Goal: Entertainment & Leisure: Consume media (video, audio)

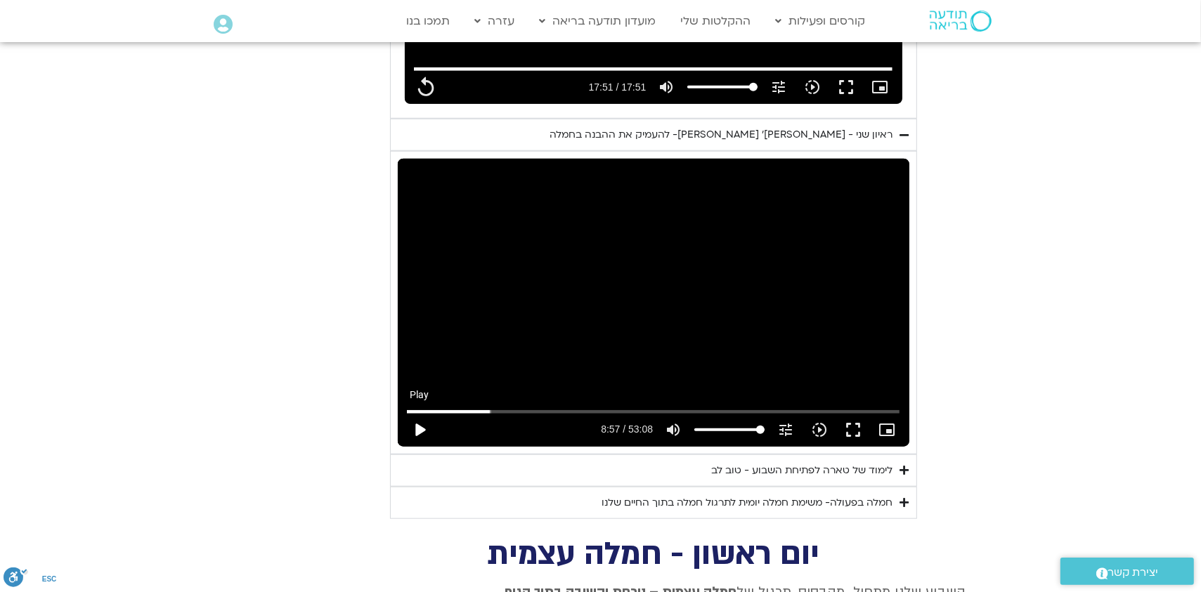
click at [416, 413] on button "play_arrow" at bounding box center [420, 430] width 34 height 34
type input "1071.88"
type input "537.735628"
type input "1071.88"
type input "537.808517"
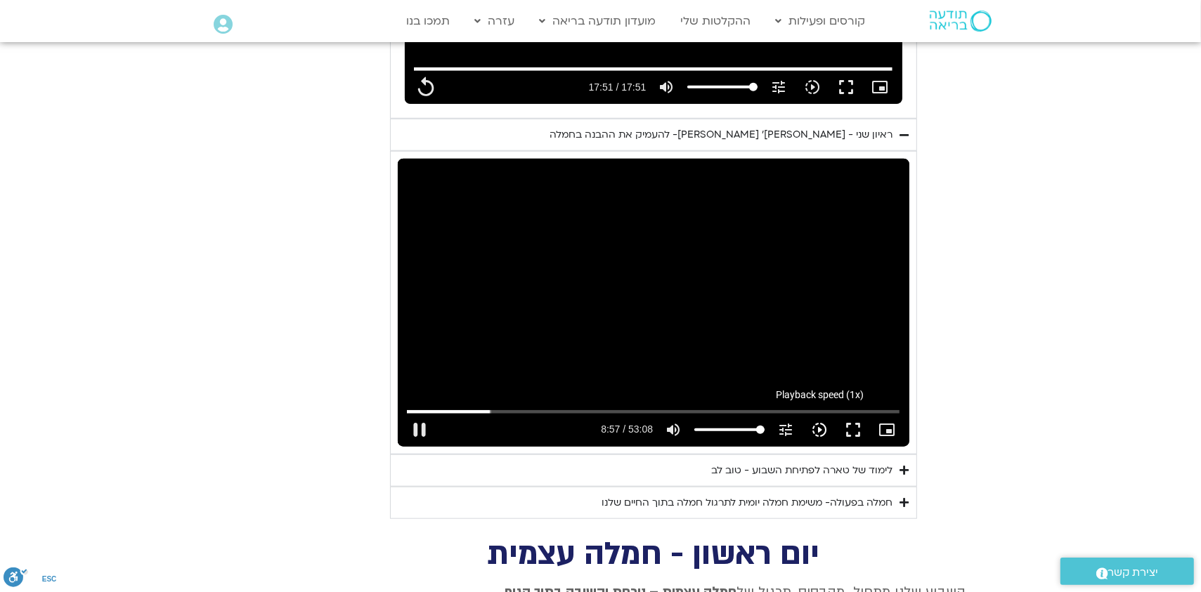
type input "1071.88"
type input "538.0496"
type input "1071.88"
type input "538.13342"
type input "1071.88"
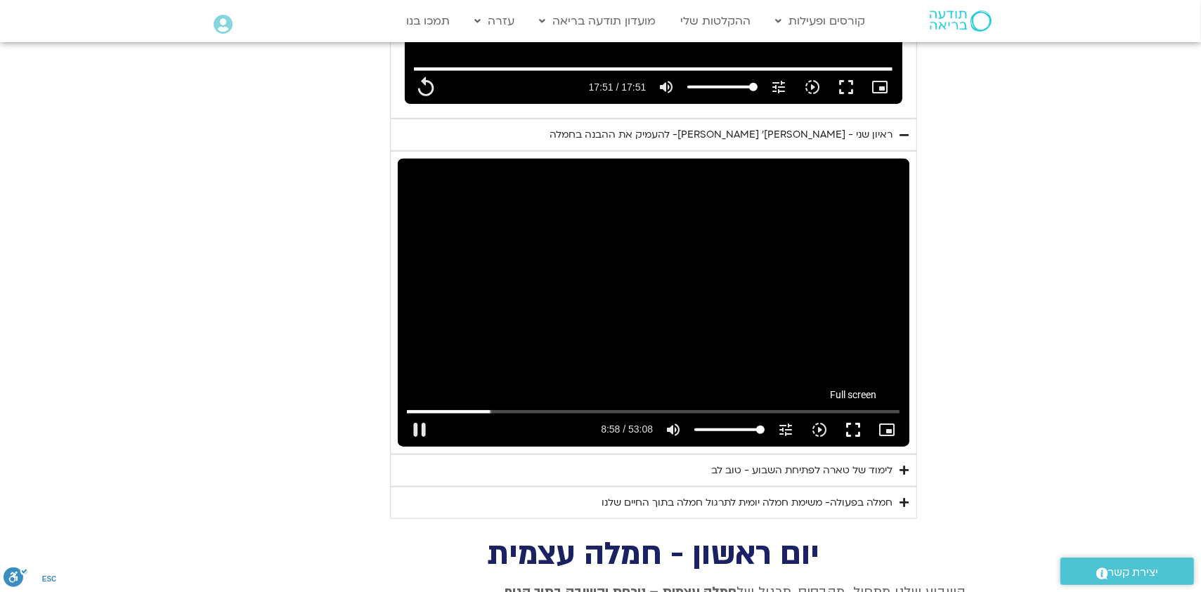
type input "538.282705"
type input "1071.88"
type input "538.34859"
type input "1071.88"
type input "538.56675"
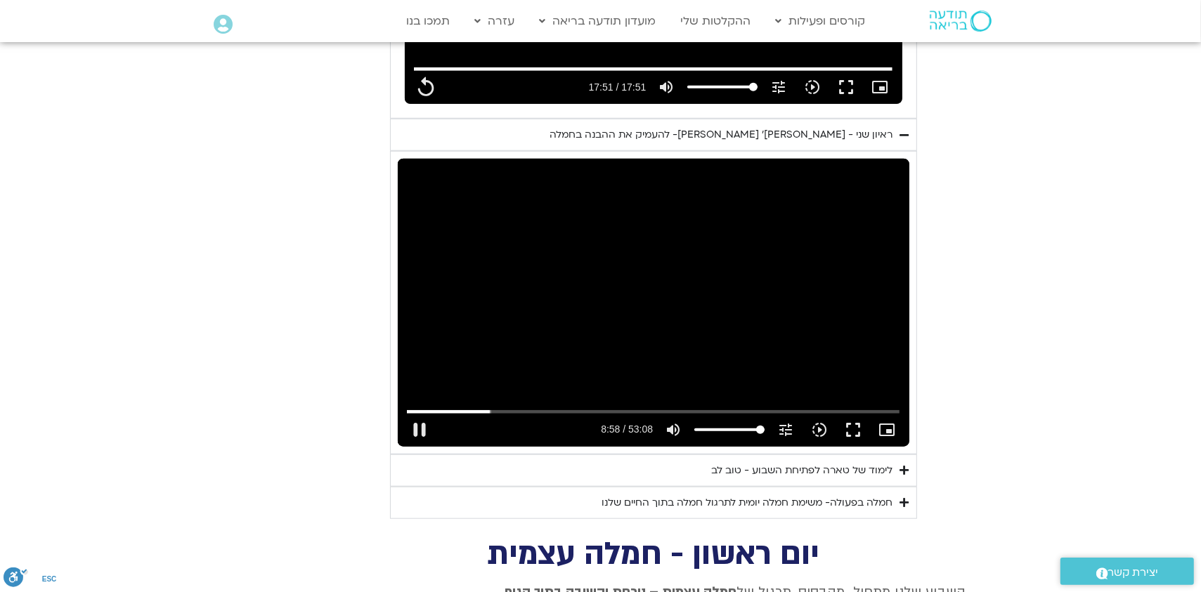
type input "1071.88"
type input "538.64921"
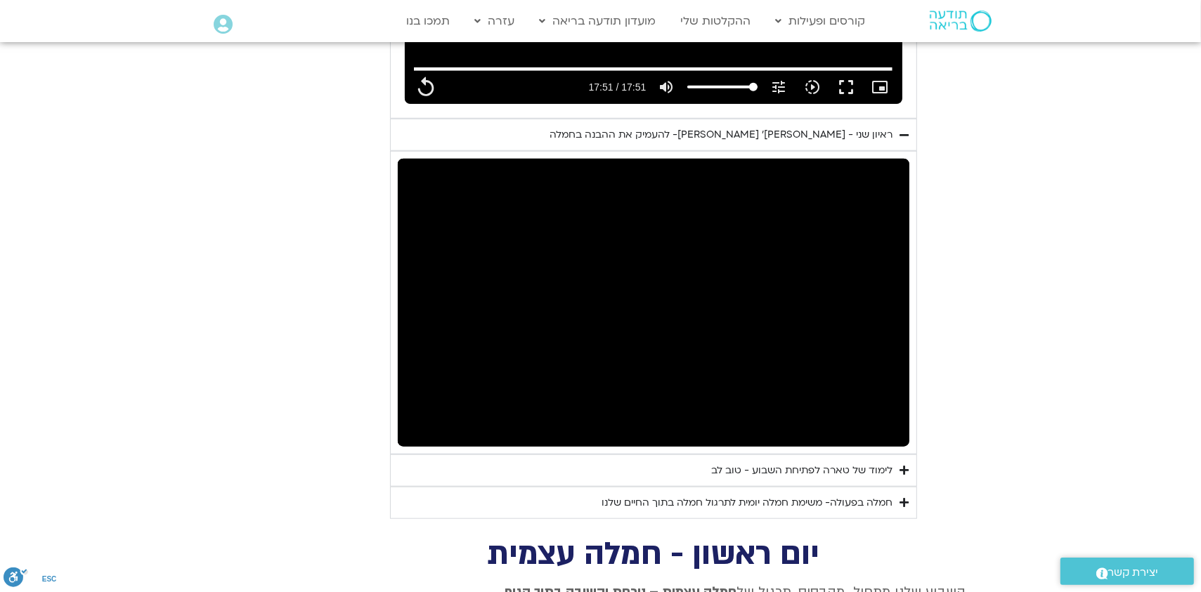
type input "1071.88"
type input "644.488837"
type input "1071.88"
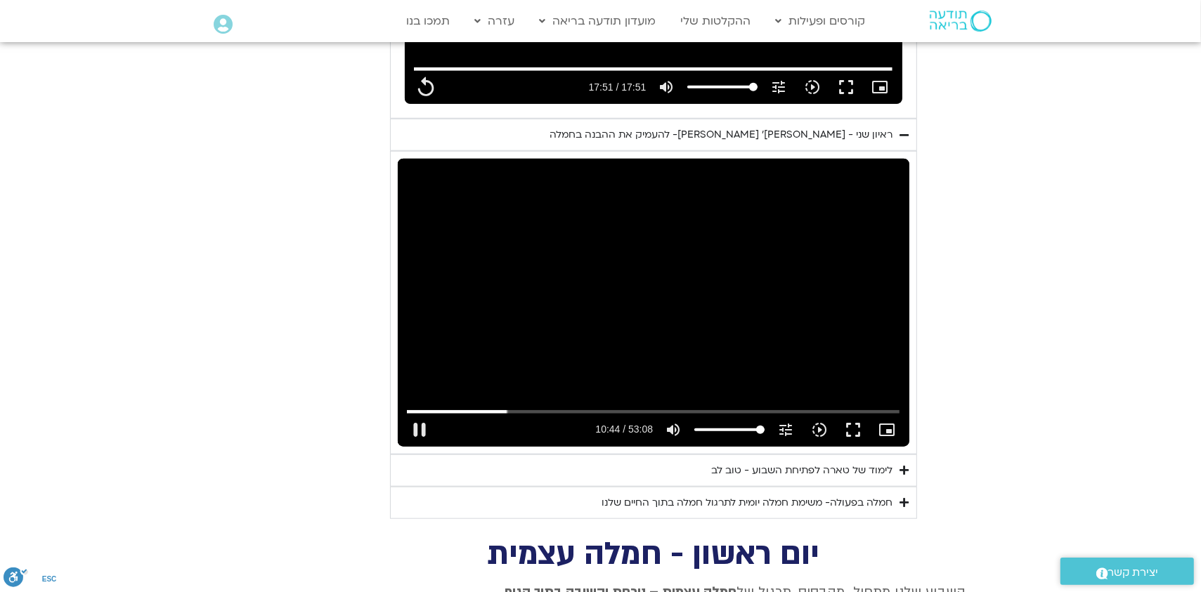
type input "644.903936"
type input "1071.88"
type input "645.038077"
type input "1071.88"
type input "645.171447"
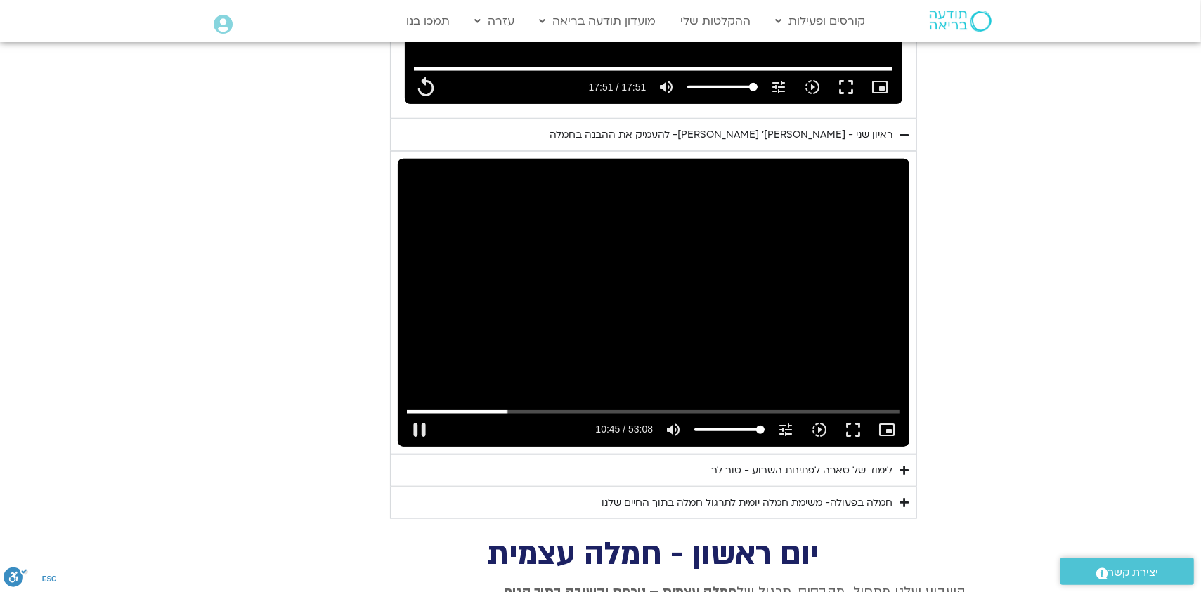
type input "1071.88"
type input "645.200332"
type input "1071.88"
type input "645.329046"
type input "1071.88"
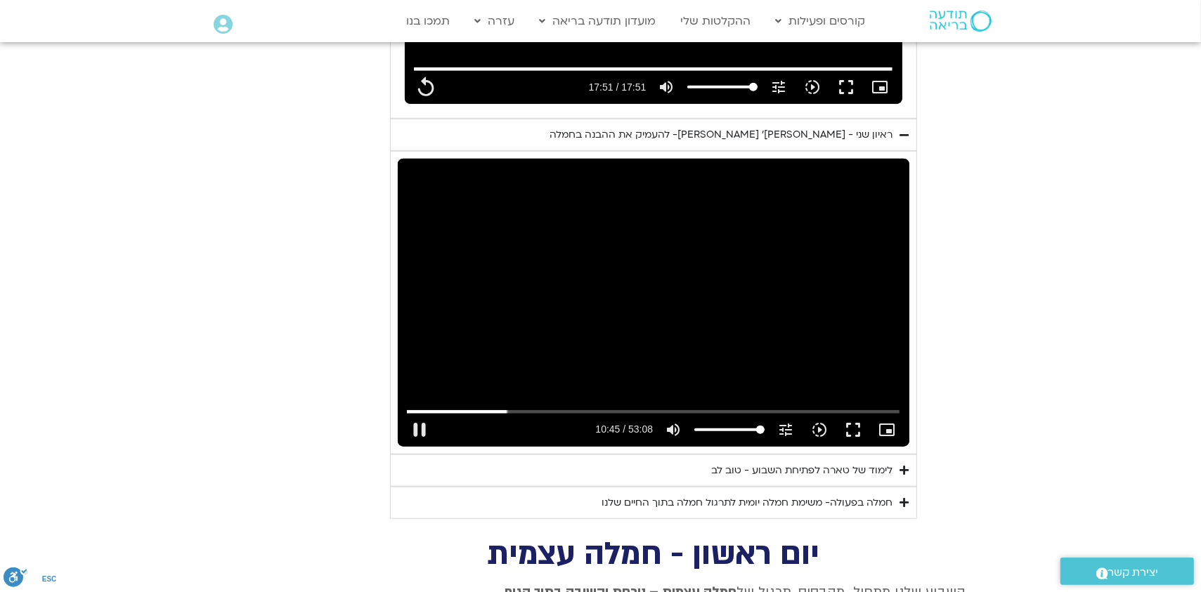
type input "645.554048"
type input "1071.88"
type input "645.670516"
type input "1071.88"
type input "645.804635"
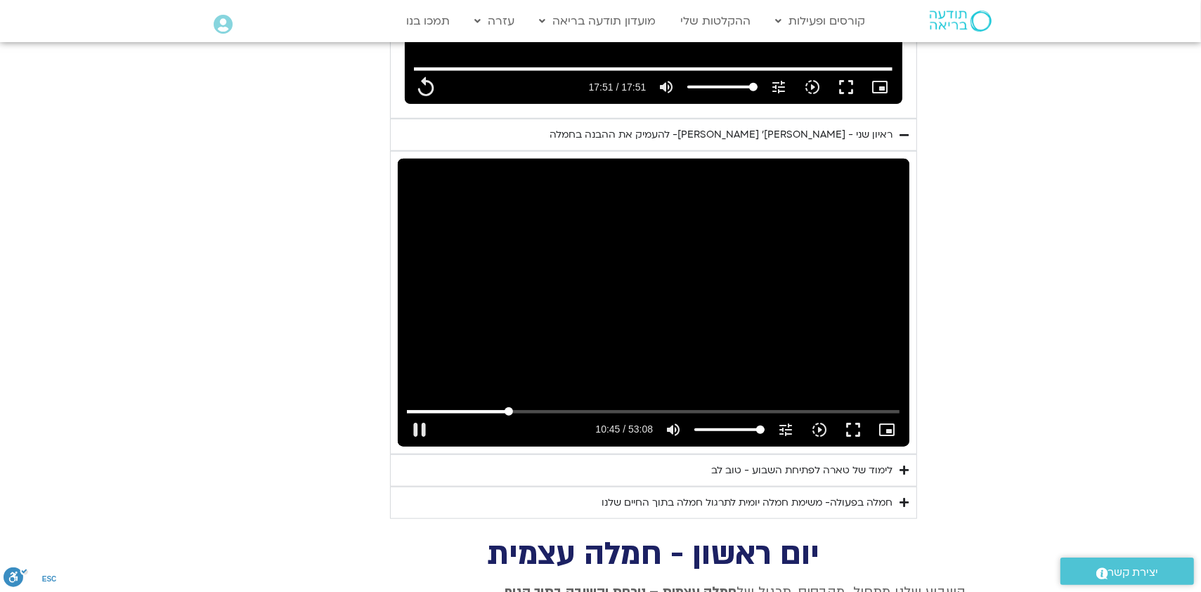
type input "1071.88"
type input "645.921566"
type input "1071.88"
type input "645.971577"
type input "1071.88"
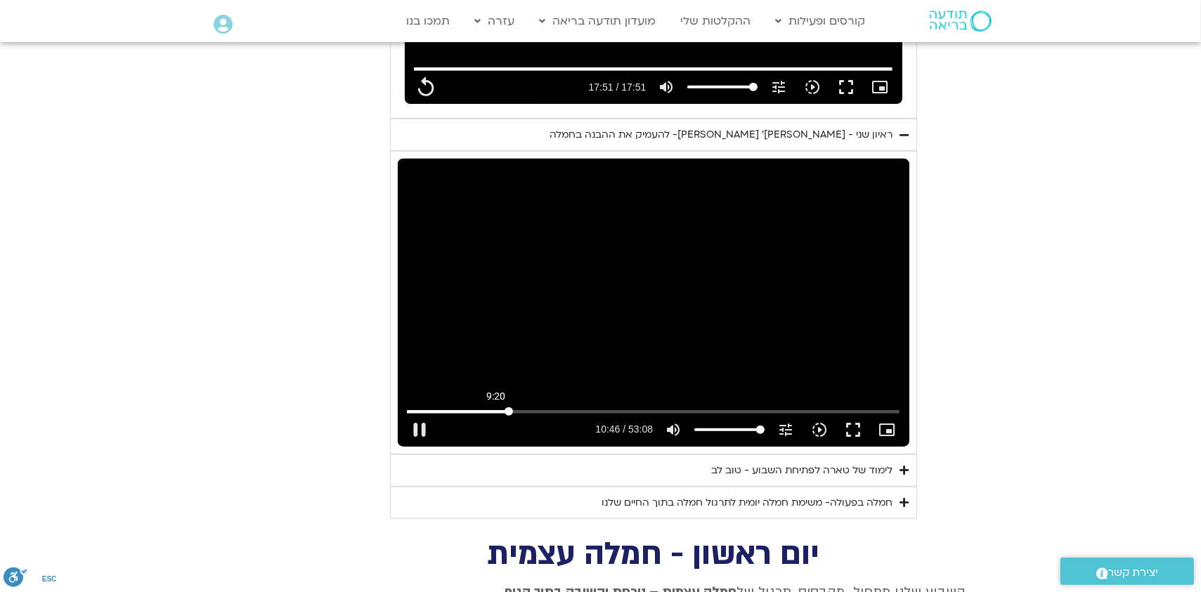
type input "646.156901"
type input "1071.88"
type input "646.232425"
type input "1071.88"
type input "552.91064636055"
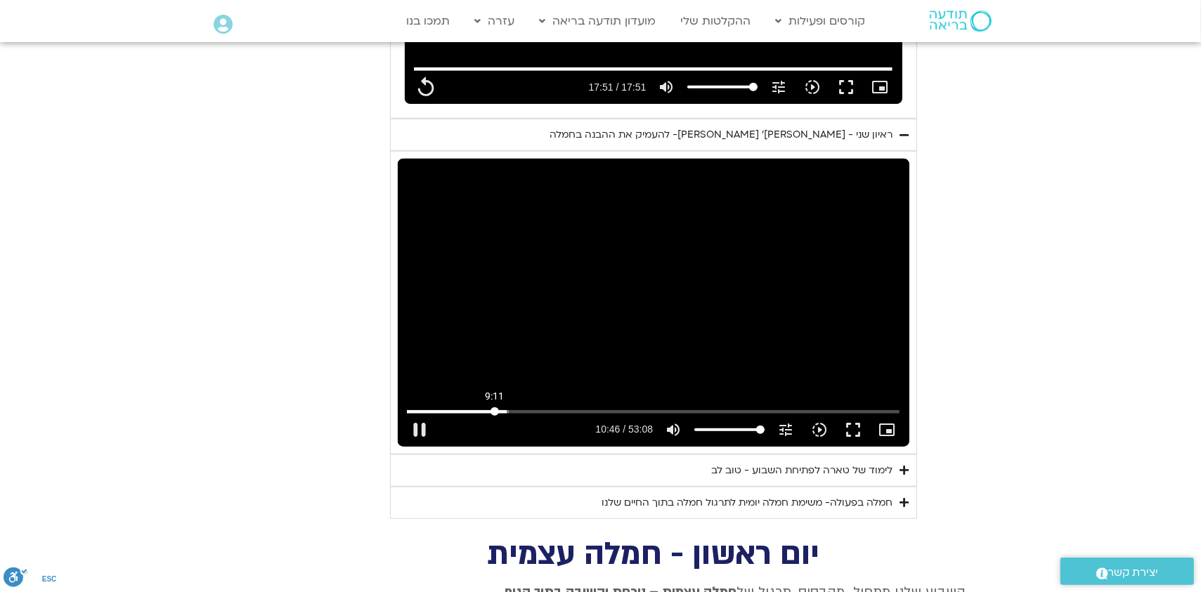
type input "1071.88"
click at [495, 408] on input "Seek" at bounding box center [653, 412] width 493 height 8
type input "552.910646"
type input "1071.88"
type input "552.920935"
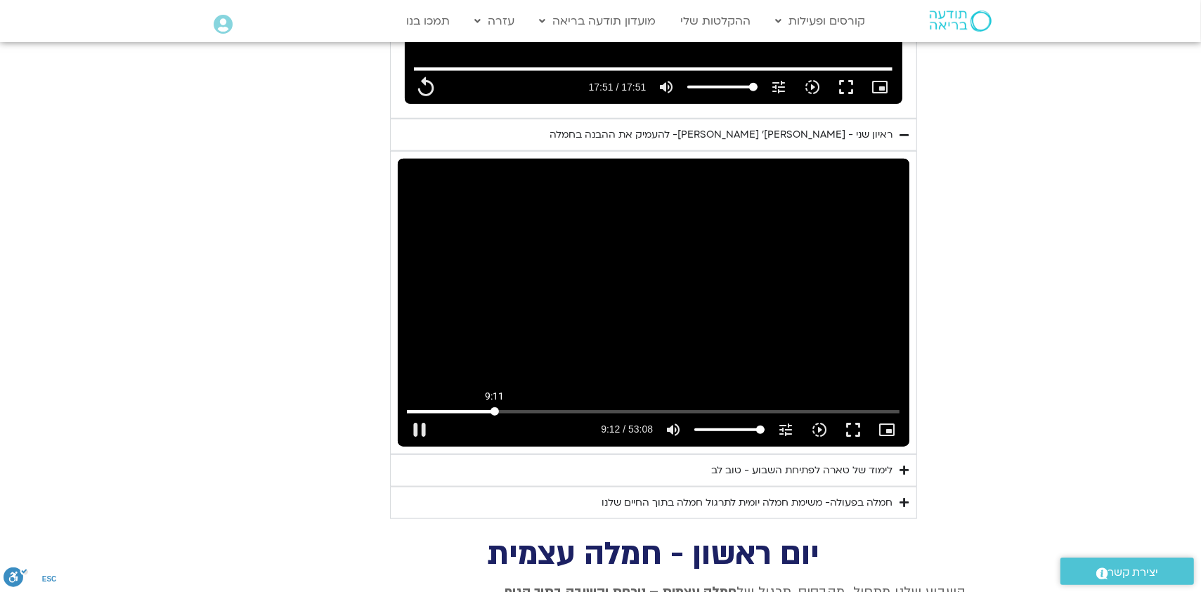
type input "1071.88"
type input "553.043997"
type input "1071.88"
type input "553.179719"
type input "1071.88"
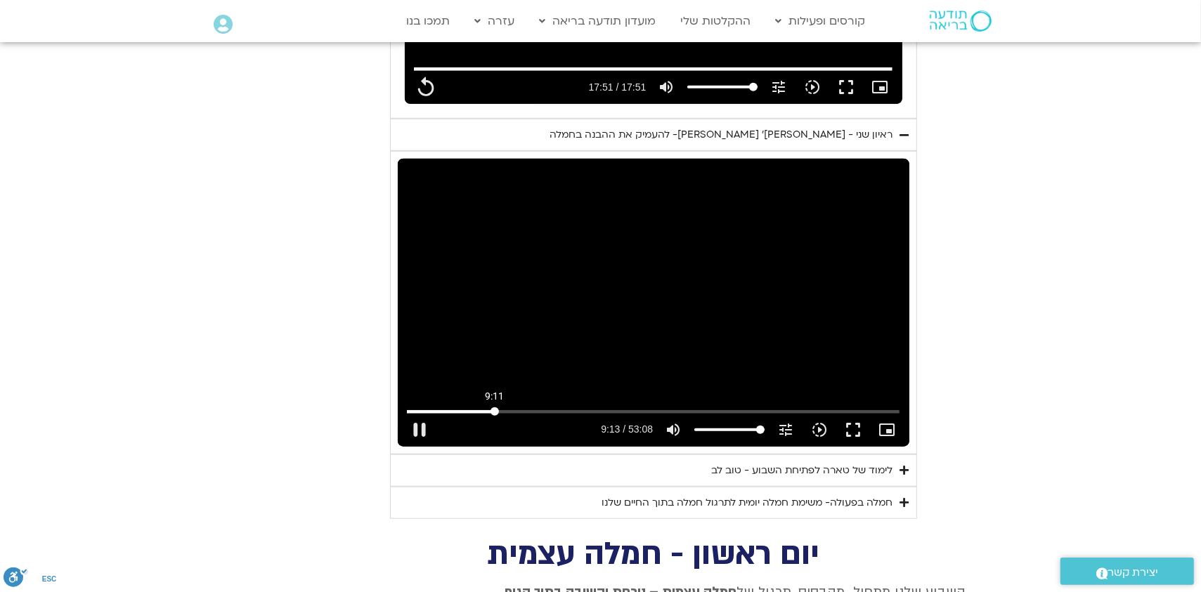
type input "553.305463"
type input "1071.88"
type input "553.439775"
type input "1071.88"
type input "553.583321"
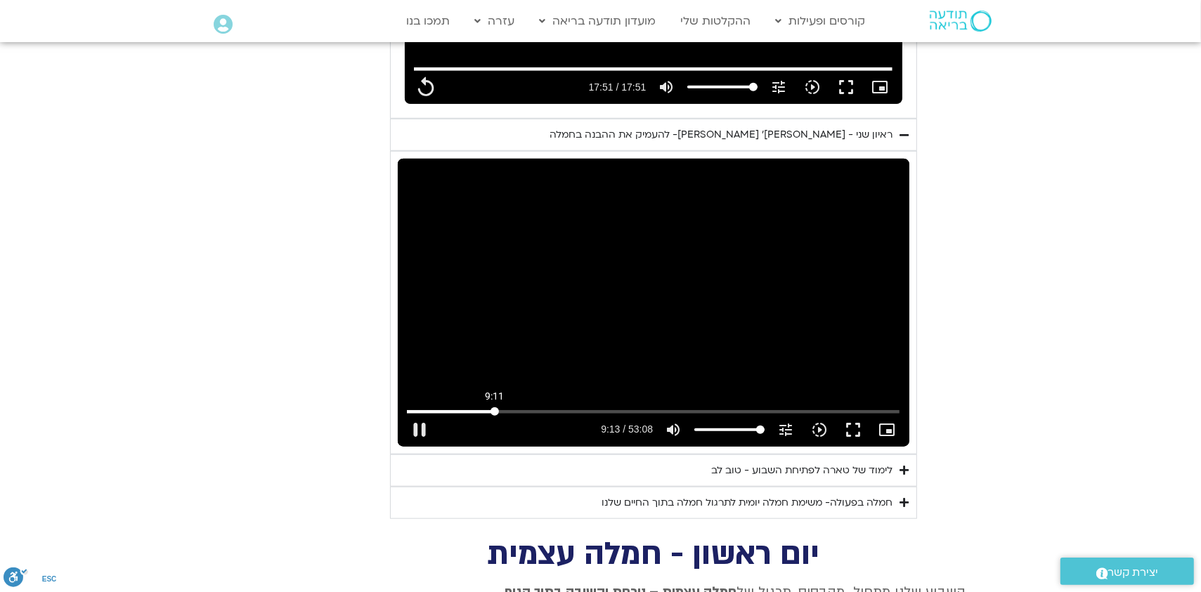
type input "1071.88"
type input "553.711638"
type input "1071.88"
type input "553.960093"
type input "1071.88"
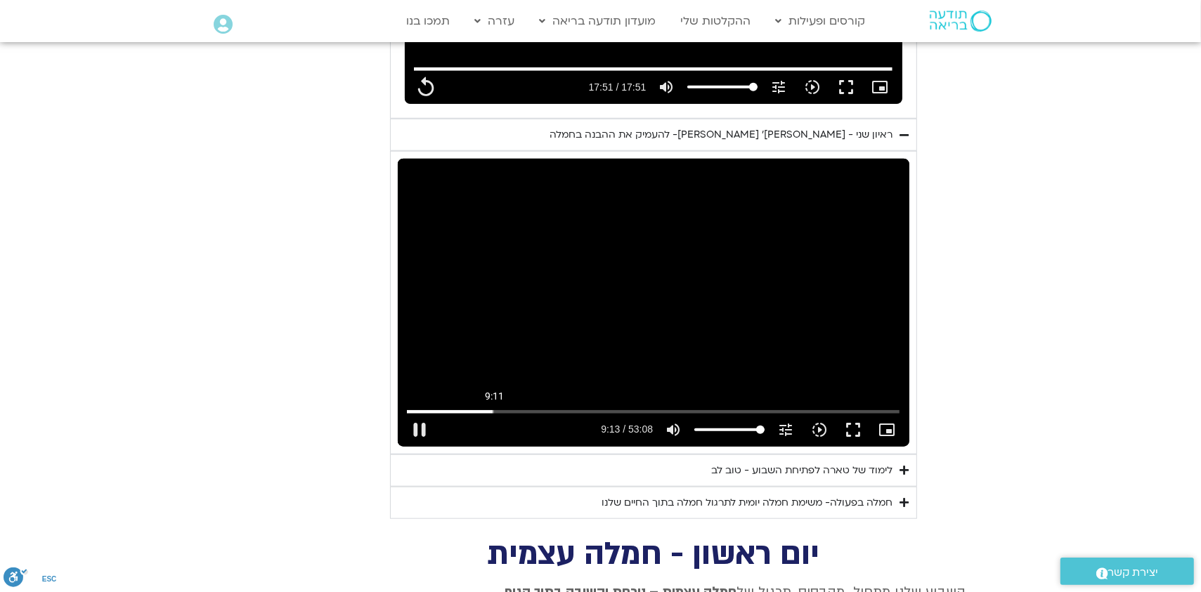
type input "553.982228"
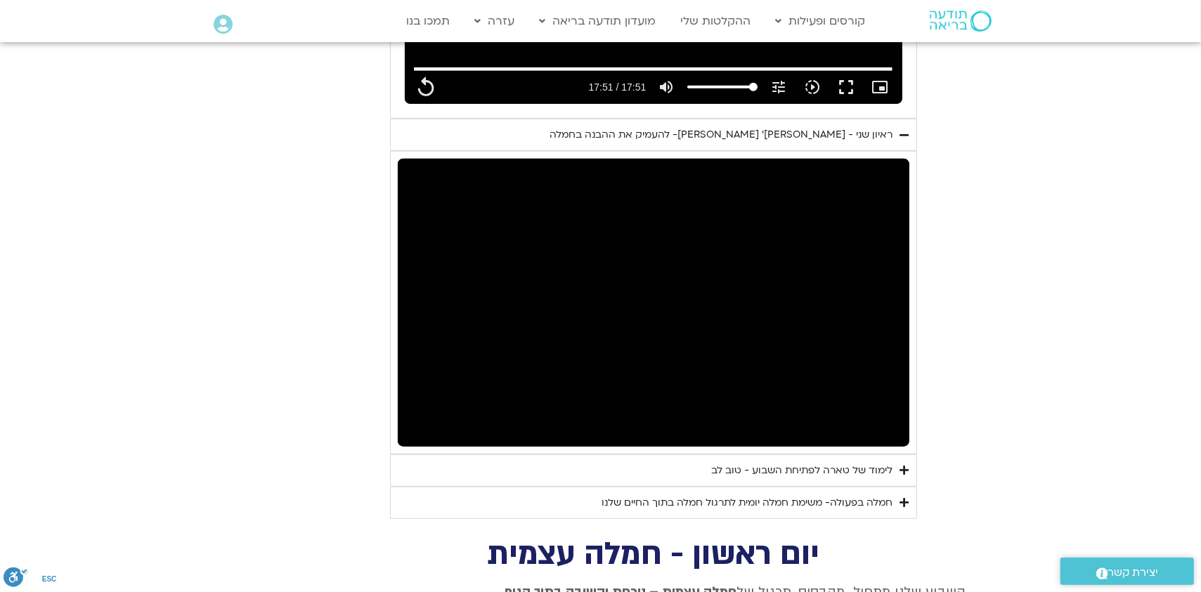
type input "1071.88"
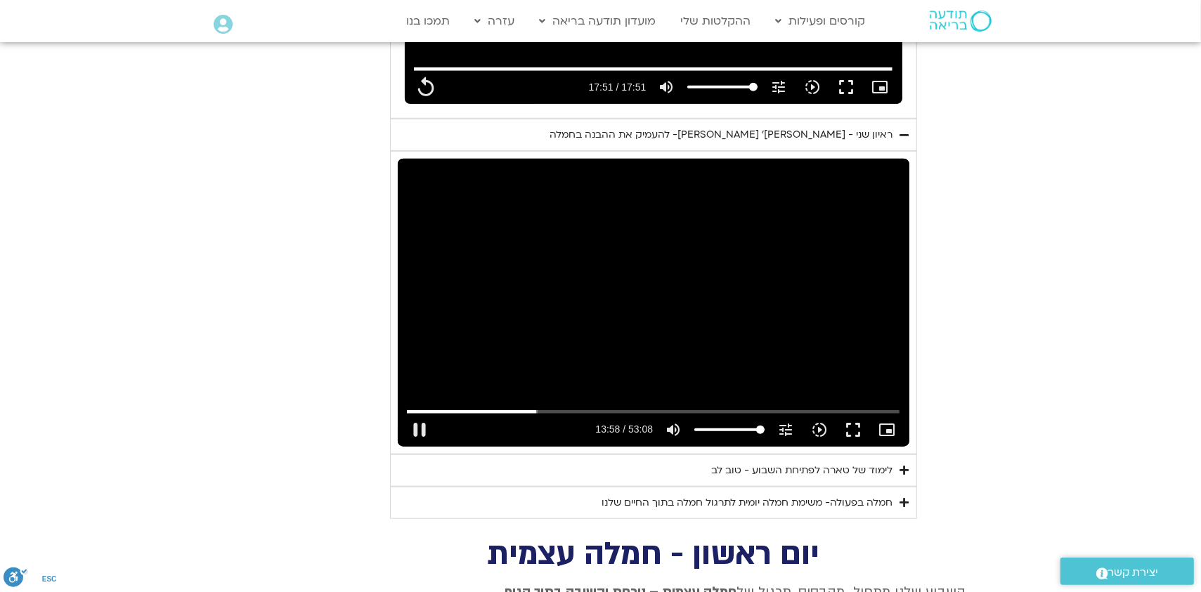
type input "838.105022"
type input "1071.88"
type input "838.227846"
type input "1071.88"
type input "838.358557"
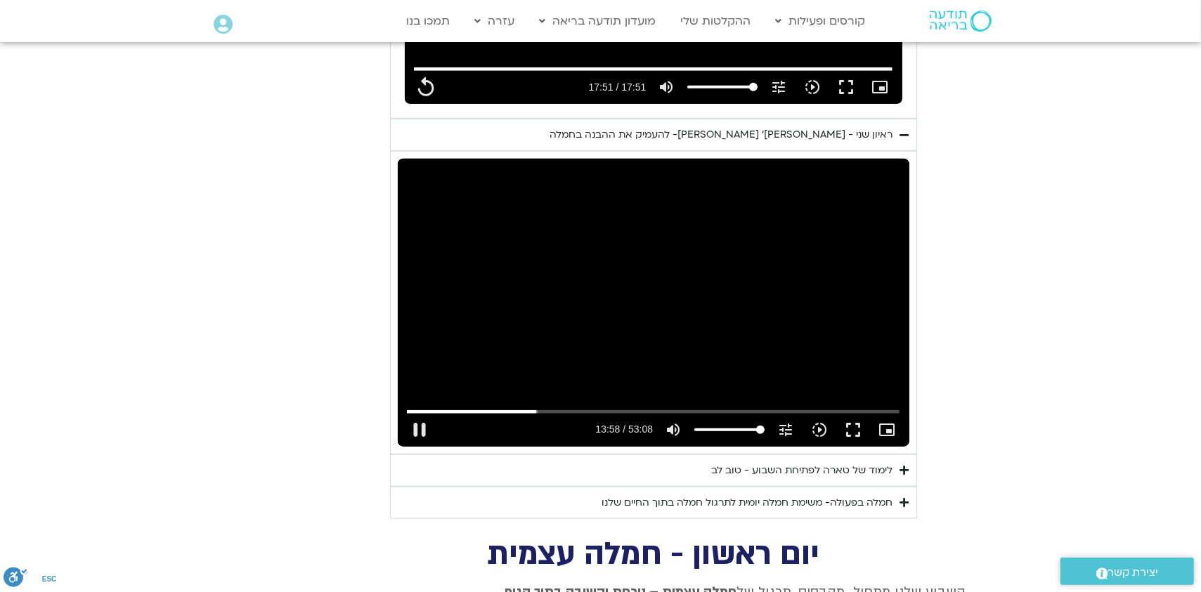
type input "1071.88"
type input "838.472947"
type input "1071.88"
type input "838.623418"
type input "1071.88"
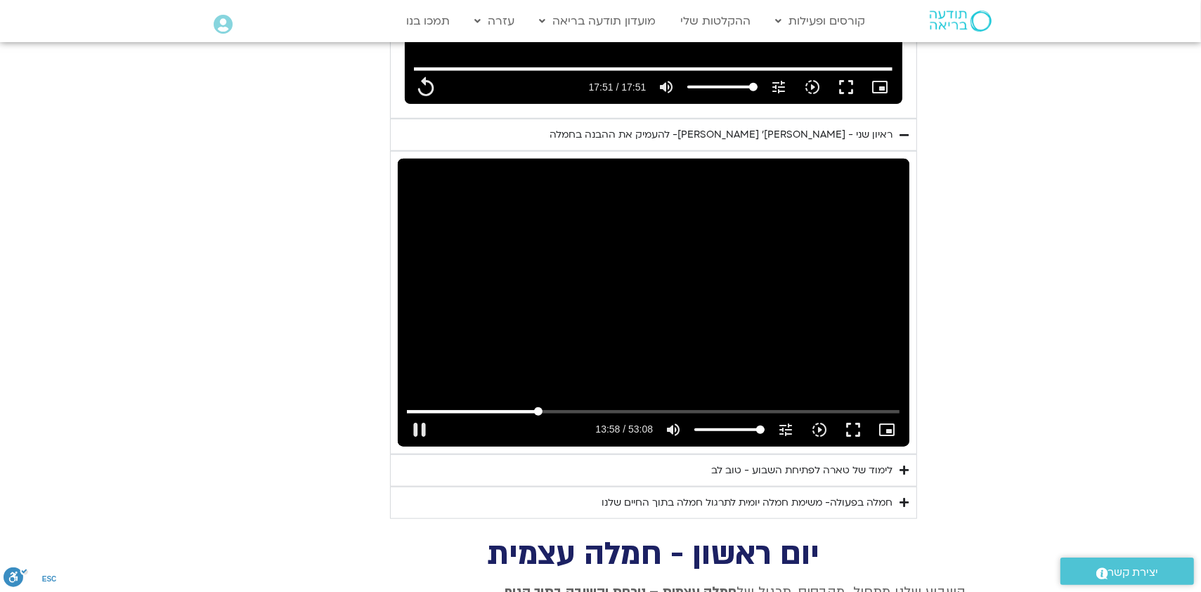
type input "838.74419"
type input "1071.88"
type input "838.886929"
type input "1071.88"
type input "839.031814"
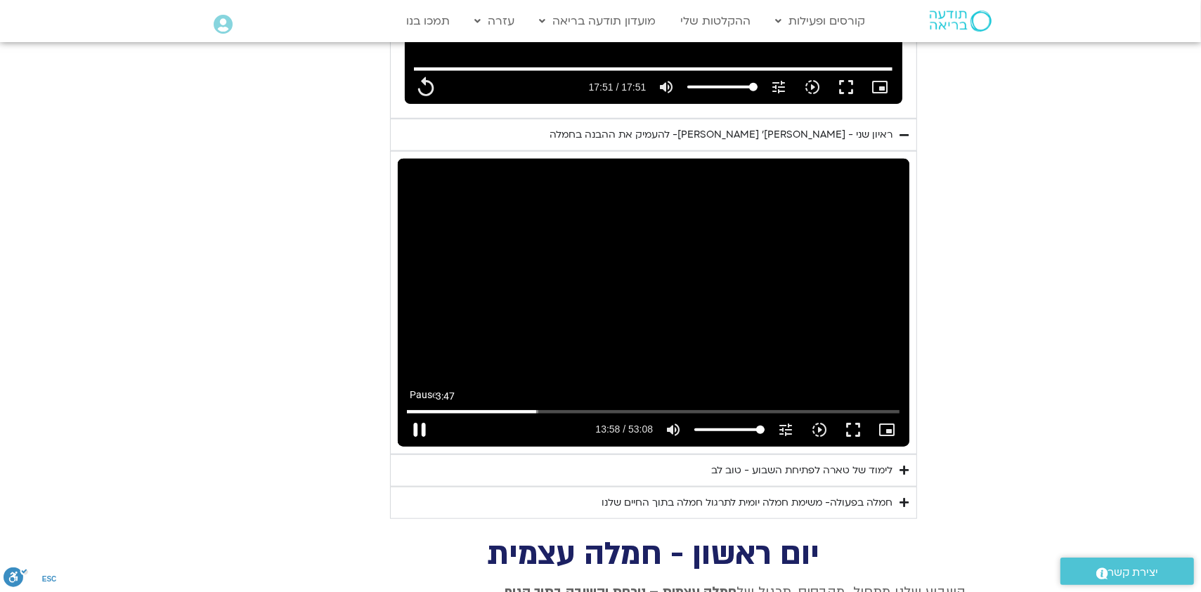
type input "1071.88"
type input "839.161048"
type input "1071.88"
type input "839.258559"
type input "1071.88"
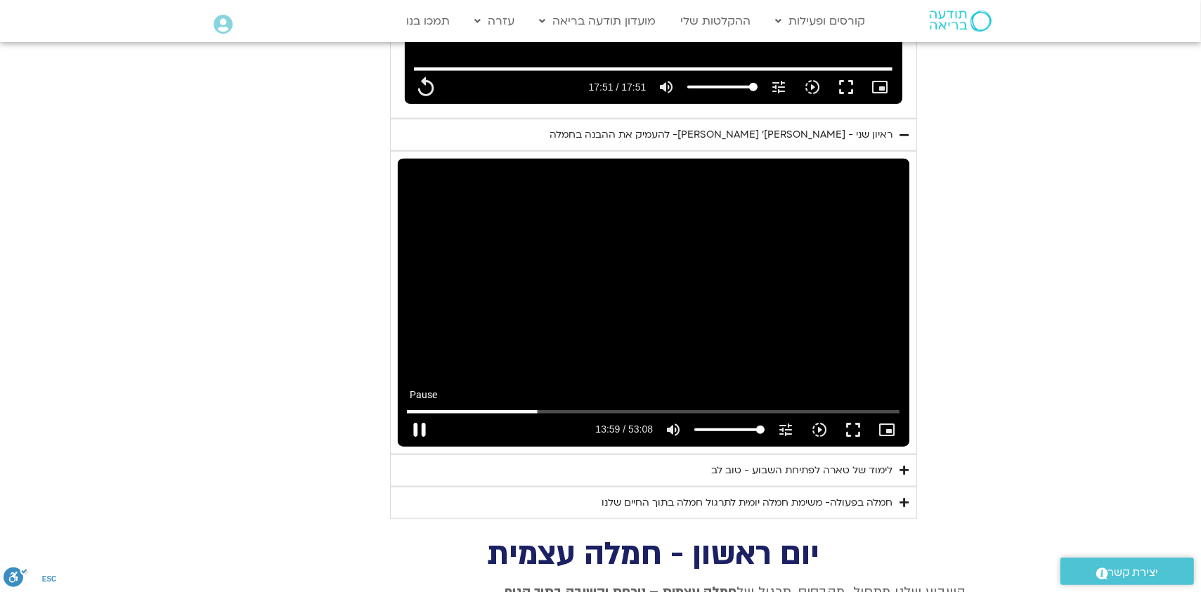
type input "839.376109"
type input "1071.88"
type input "839.503469"
type input "1071.88"
type input "839.636652"
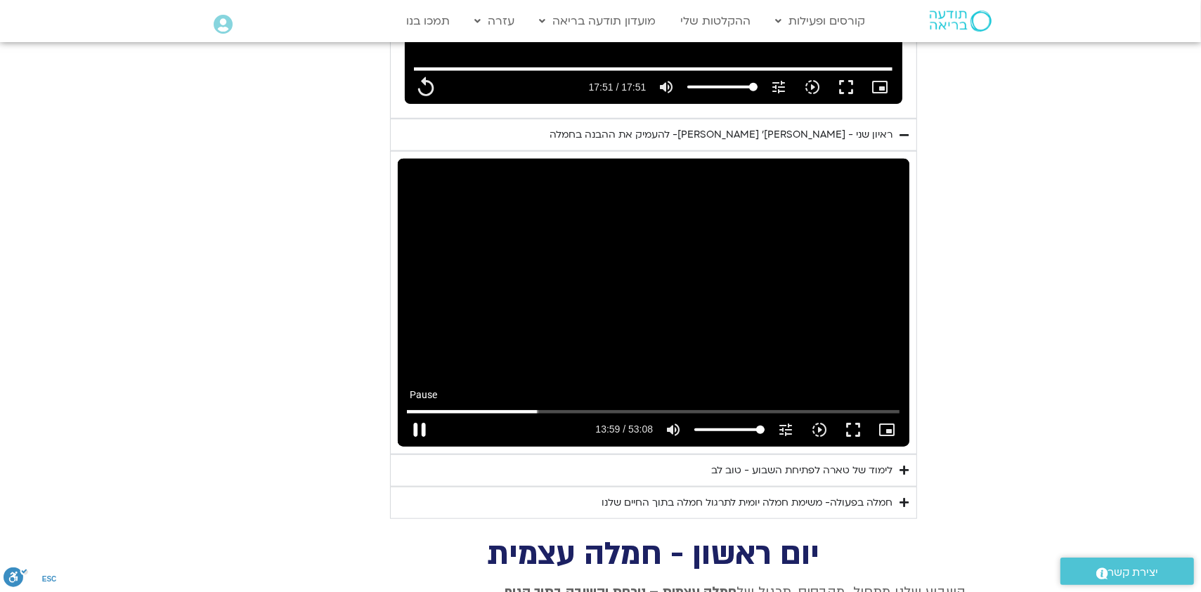
type input "1071.88"
type input "839.771265"
type input "1071.88"
type input "839.904377"
type input "1071.88"
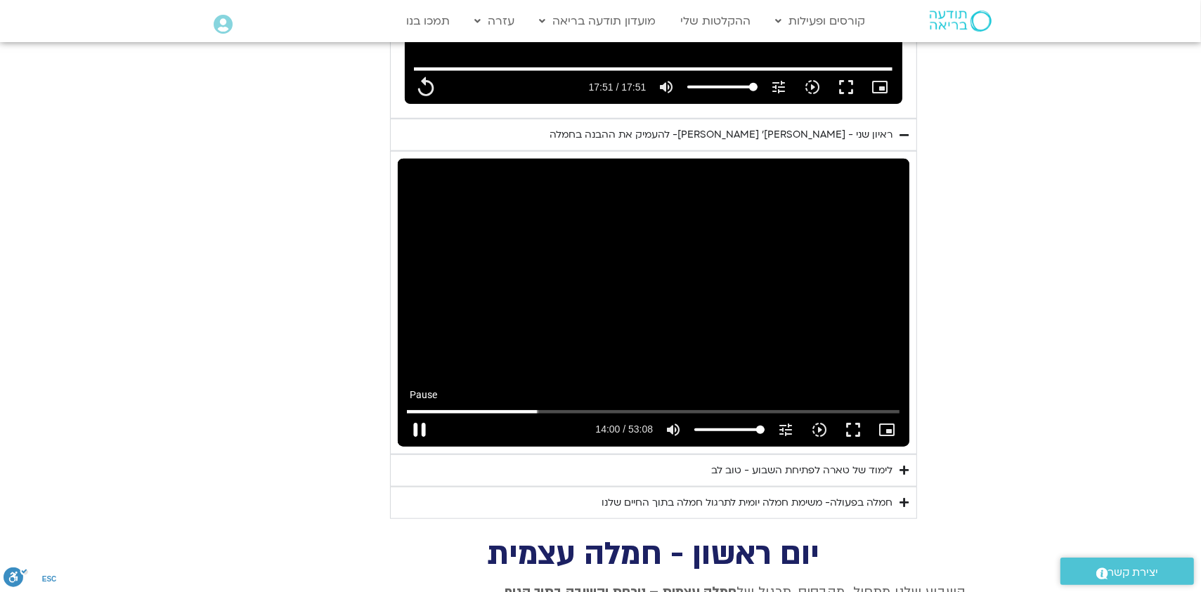
click at [419, 413] on button "pause" at bounding box center [420, 430] width 34 height 34
type input "840.067559"
type input "1071.88"
